Goal: Task Accomplishment & Management: Use online tool/utility

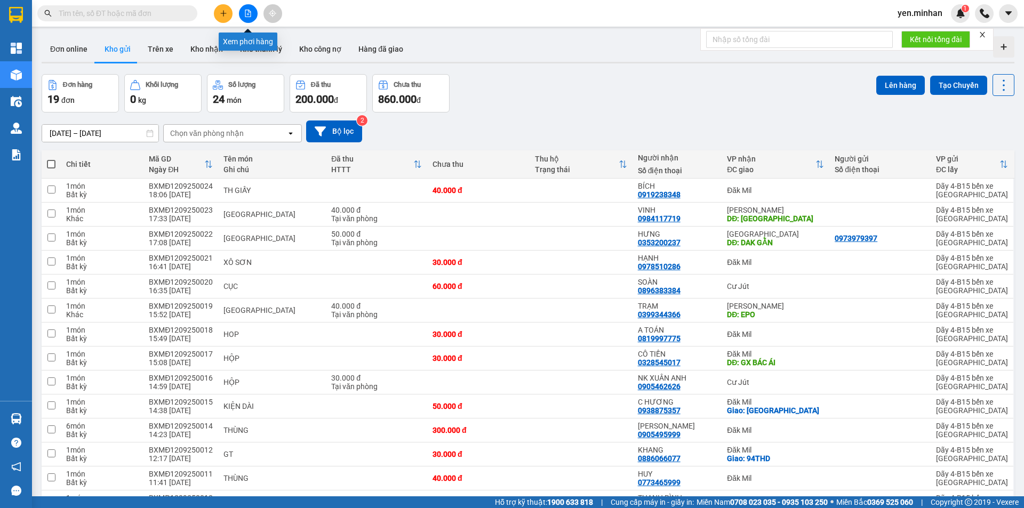
click at [246, 14] on icon "file-add" at bounding box center [247, 13] width 7 height 7
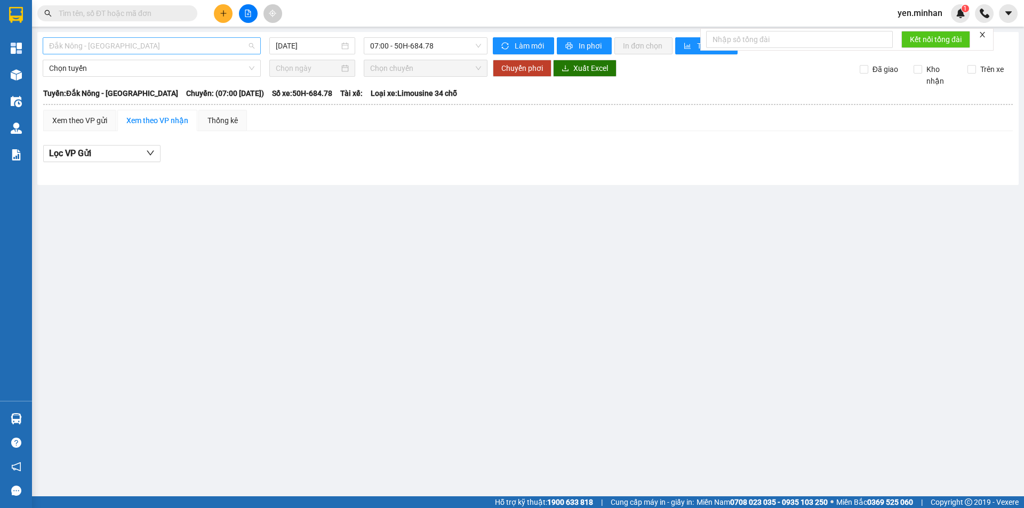
click at [202, 48] on span "Đắk Nông - [GEOGRAPHIC_DATA]" at bounding box center [151, 46] width 205 height 16
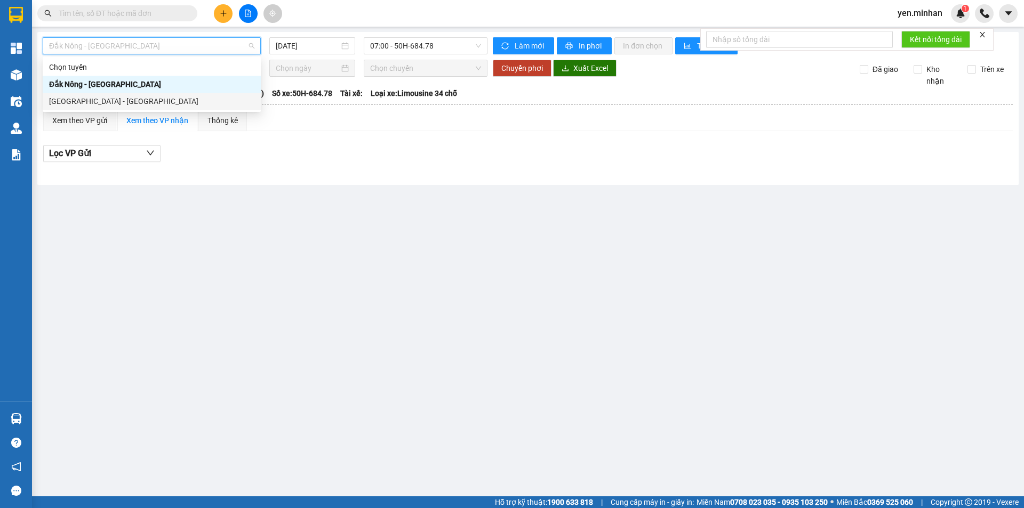
click at [164, 107] on div "[GEOGRAPHIC_DATA] - [GEOGRAPHIC_DATA]" at bounding box center [151, 101] width 205 height 12
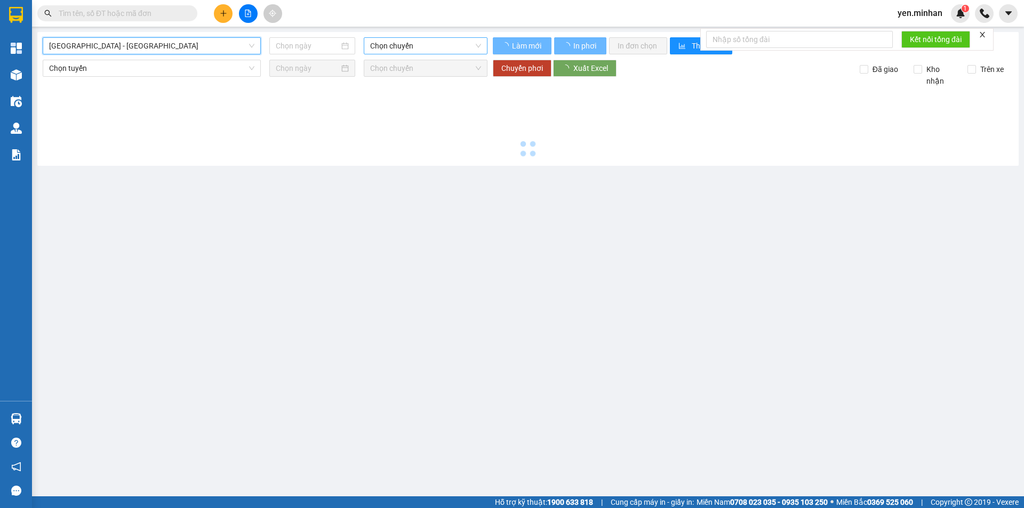
type input "[DATE]"
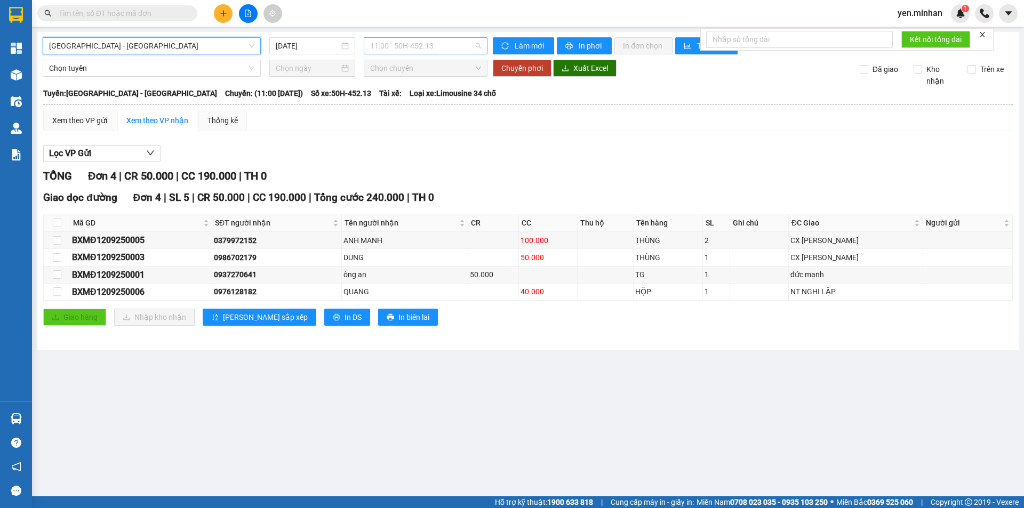
click at [433, 42] on span "11:00 - 50H-452.13" at bounding box center [425, 46] width 111 height 16
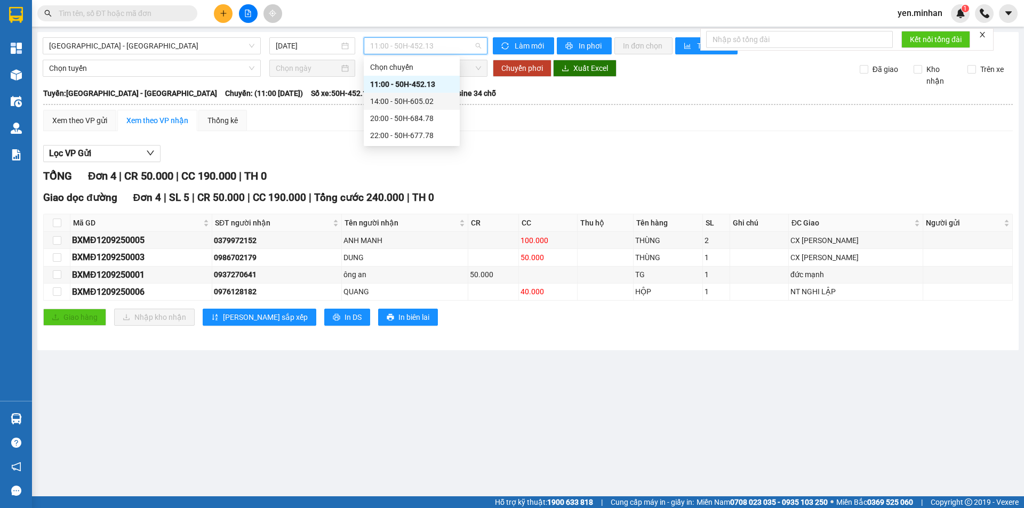
click at [417, 107] on div "14:00 - 50H-605.02" at bounding box center [412, 101] width 96 height 17
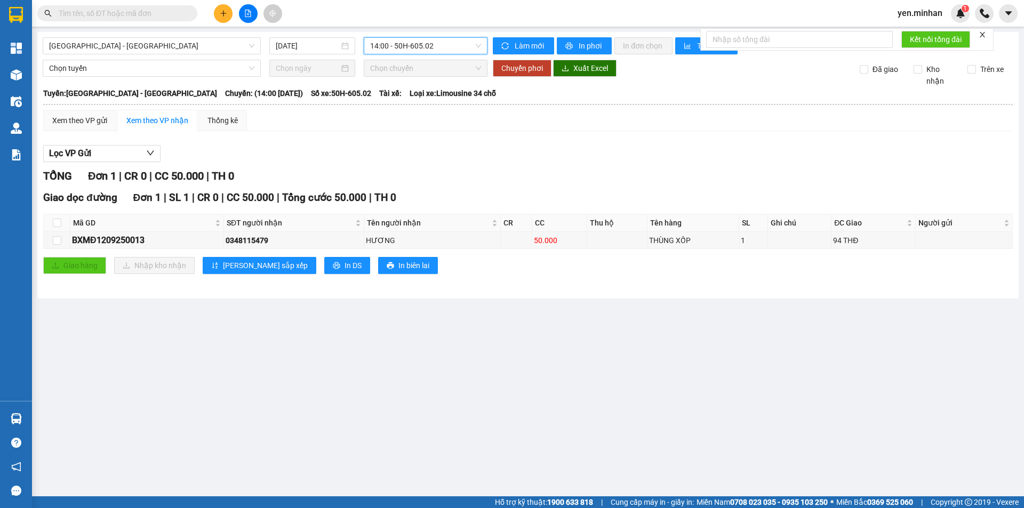
click at [411, 47] on span "14:00 - 50H-605.02" at bounding box center [425, 46] width 111 height 16
click at [408, 122] on div "20:00 - 50H-684.78" at bounding box center [411, 119] width 83 height 12
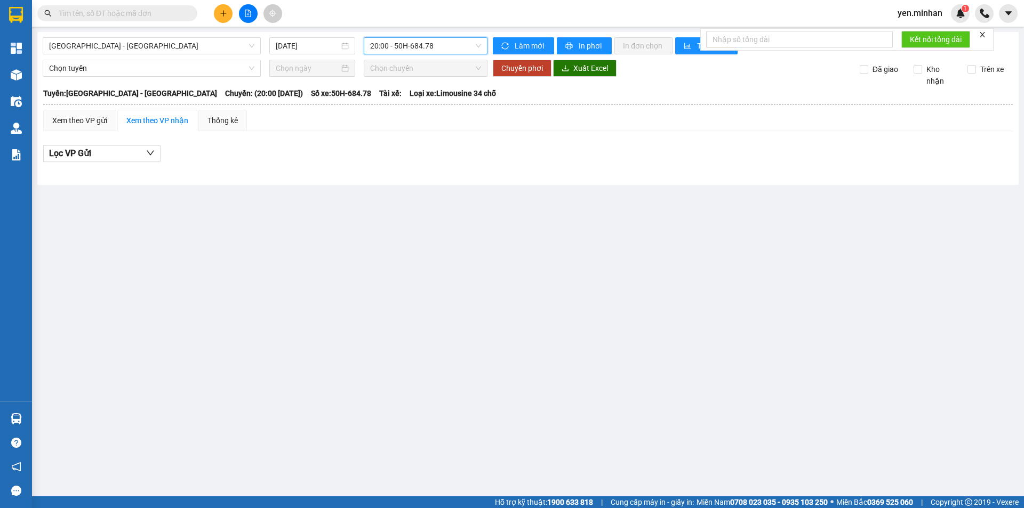
drag, startPoint x: 411, startPoint y: 50, endPoint x: 344, endPoint y: 65, distance: 69.5
click at [410, 49] on span "20:00 - 50H-684.78" at bounding box center [425, 46] width 111 height 16
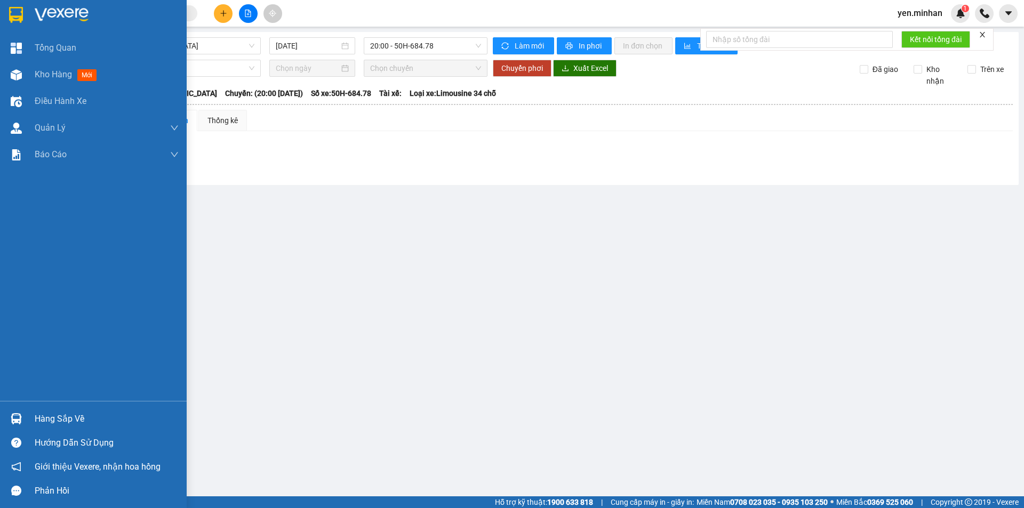
click at [26, 10] on div at bounding box center [93, 17] width 187 height 35
